Goal: Task Accomplishment & Management: Manage account settings

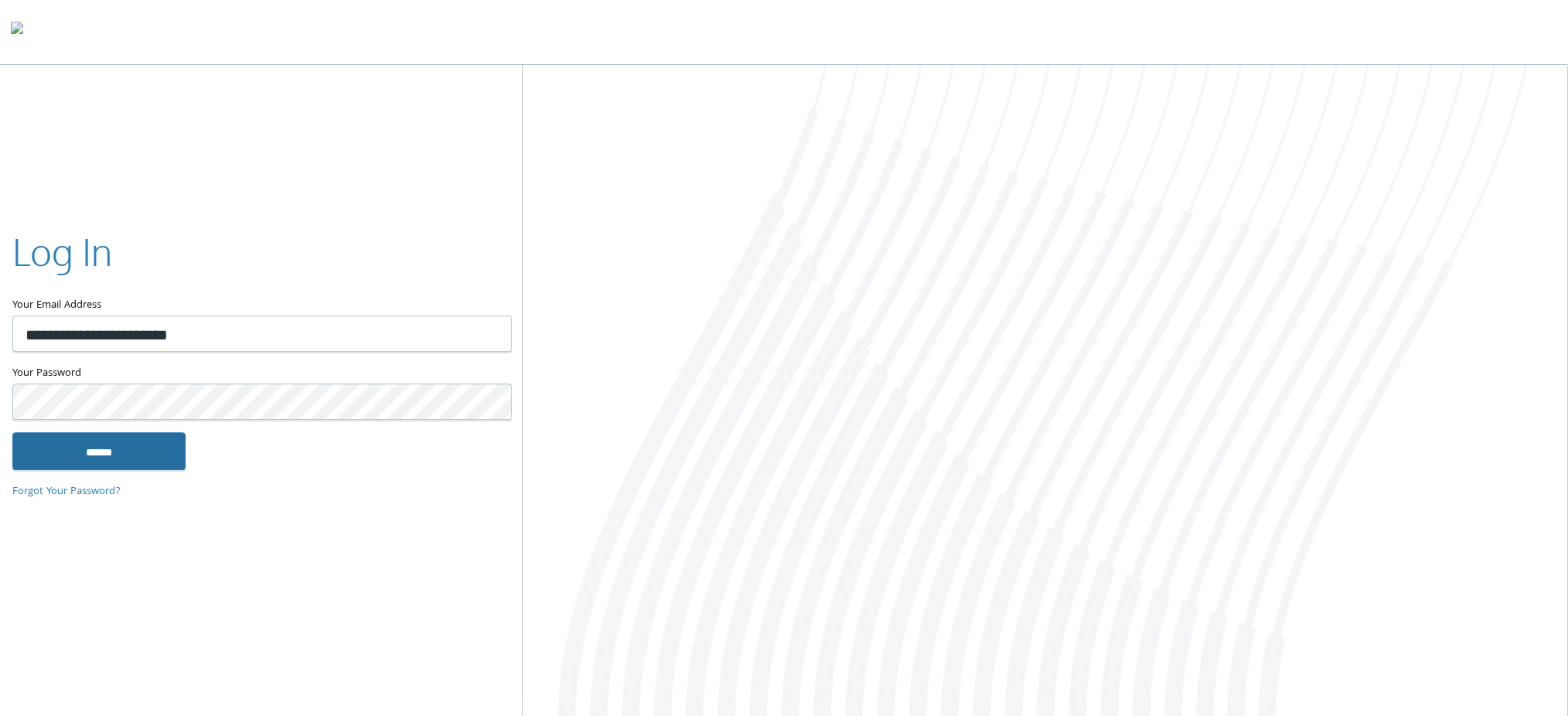
click at [103, 450] on input "******" at bounding box center [99, 452] width 173 height 37
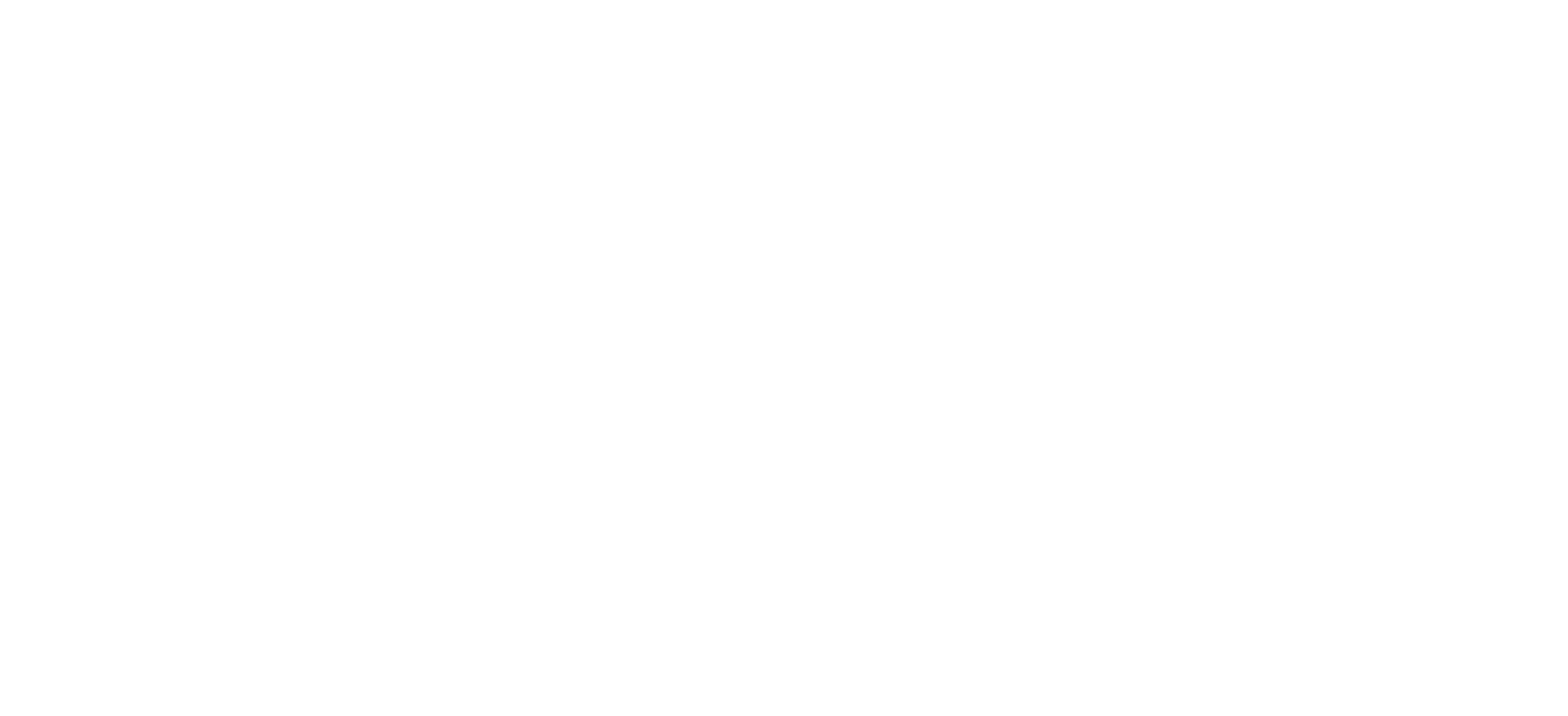
type input "**********"
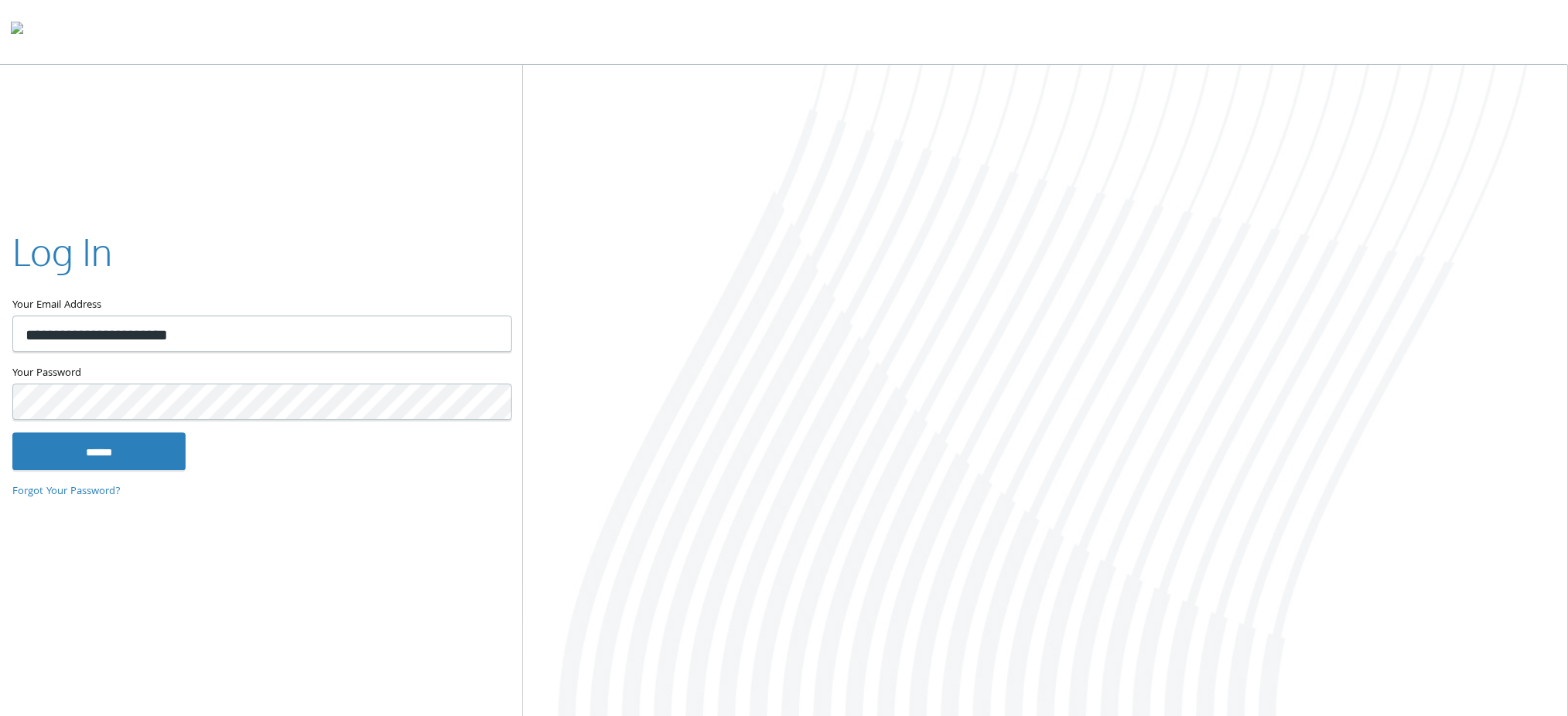
click at [1404, 47] on div at bounding box center [784, 32] width 1568 height 65
